Goal: Find specific page/section: Find specific page/section

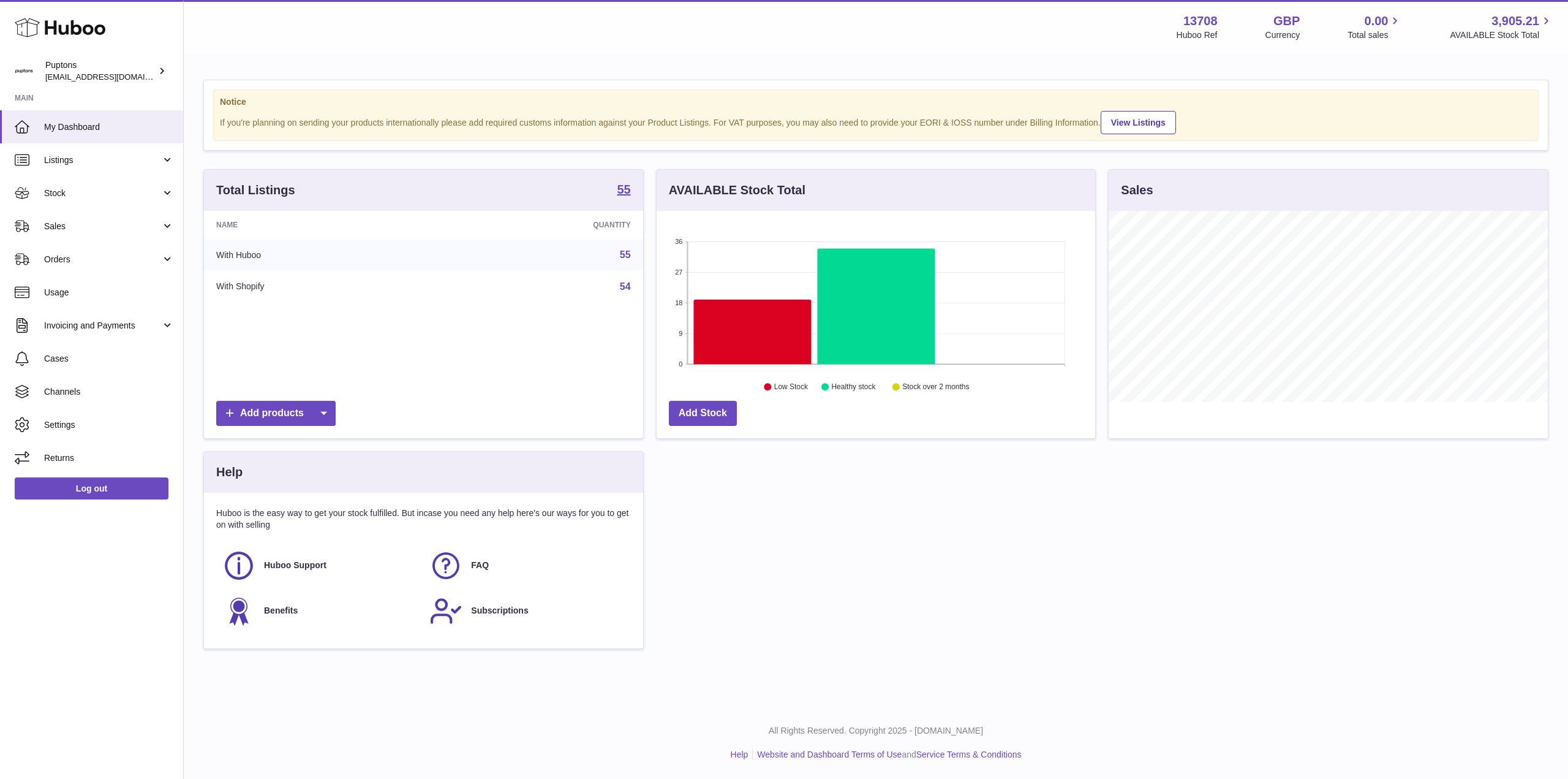
scroll to position [191, 439]
click at [67, 223] on span "Sales" at bounding box center [103, 226] width 117 height 11
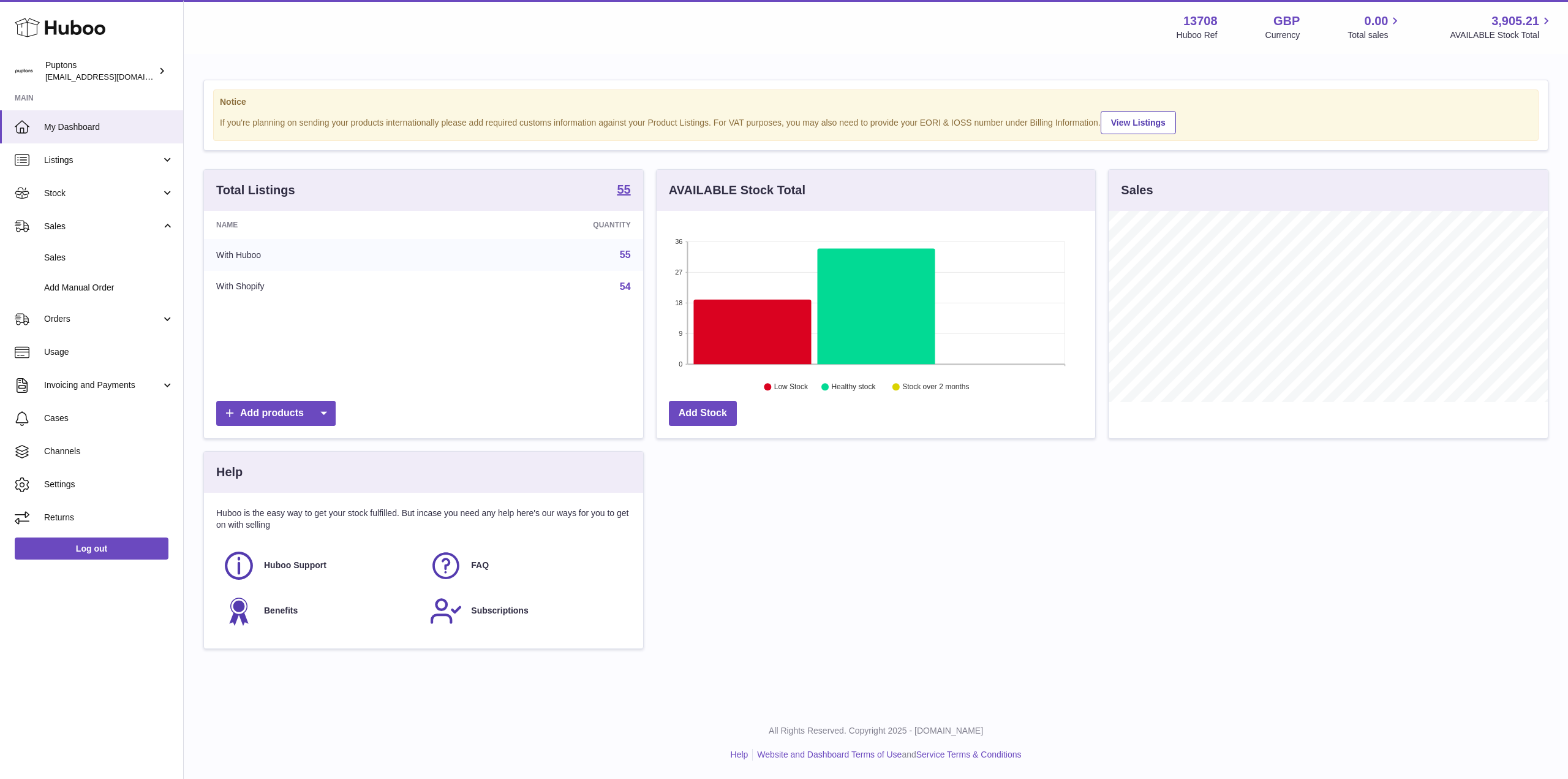
click at [71, 252] on span "Sales" at bounding box center [109, 258] width 130 height 11
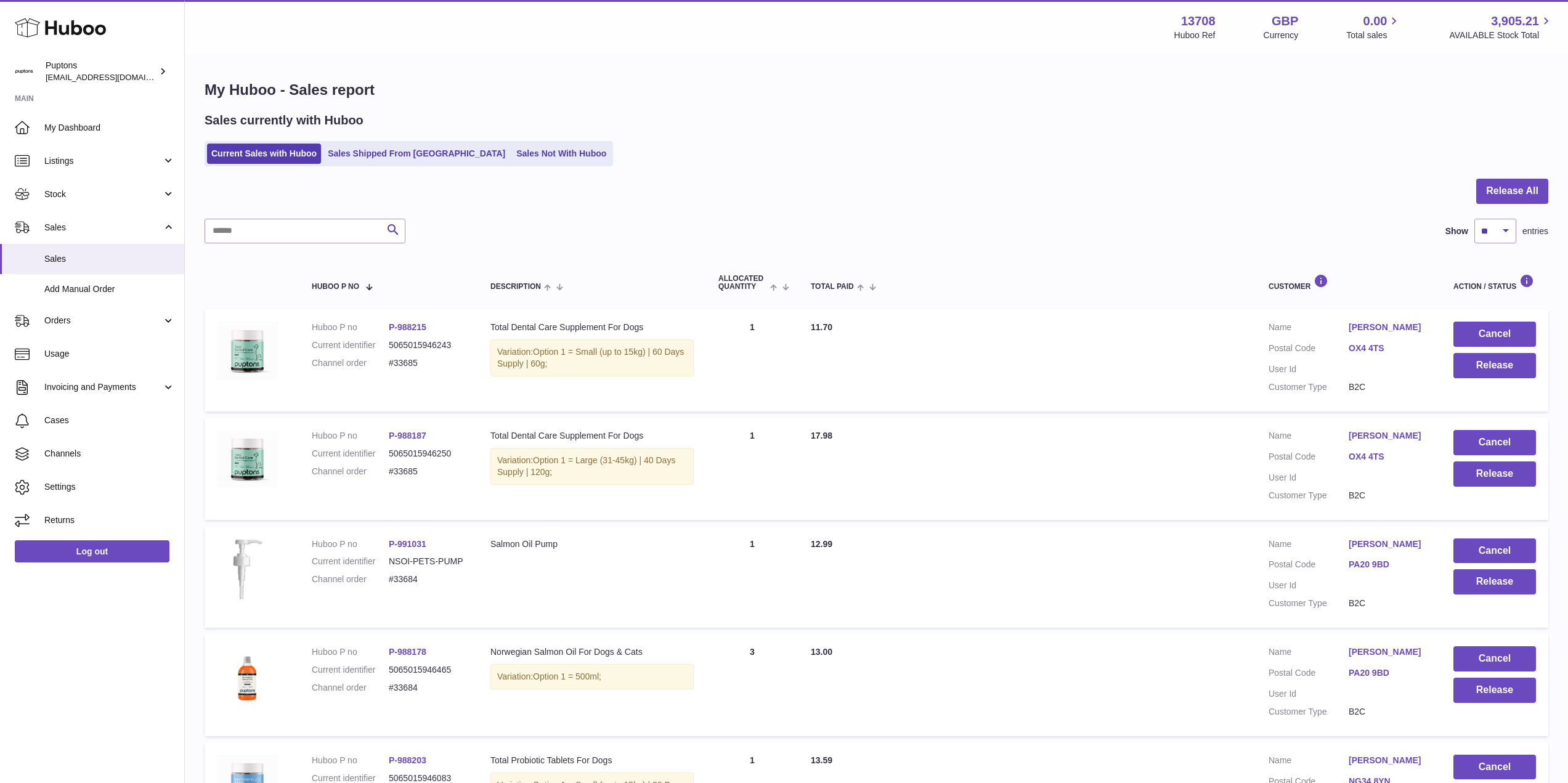
click at [512, 149] on link "Sales Not With Huboo" at bounding box center [561, 154] width 99 height 20
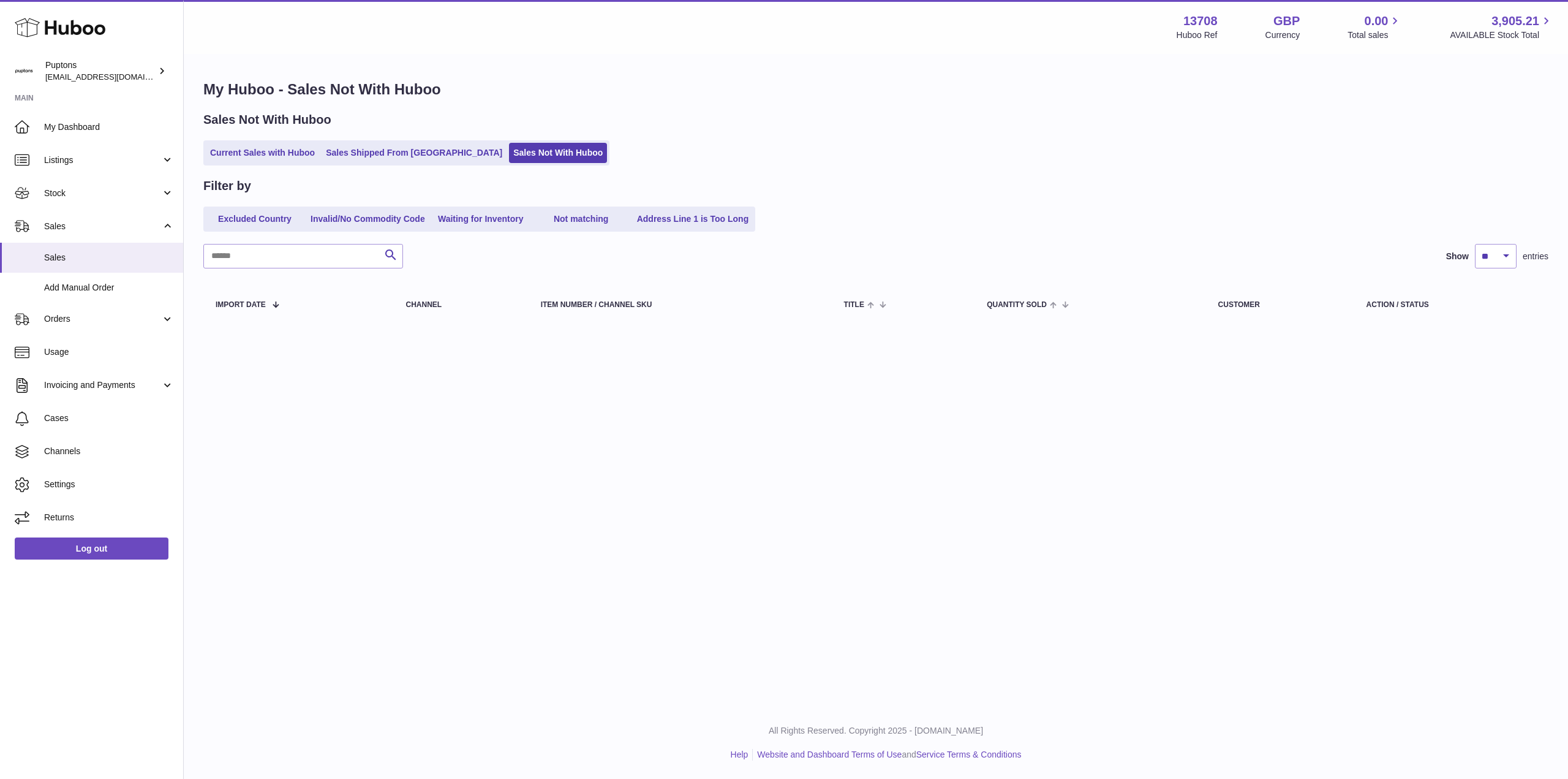
click at [257, 154] on link "Current Sales with Huboo" at bounding box center [262, 153] width 113 height 20
